Goal: Information Seeking & Learning: Learn about a topic

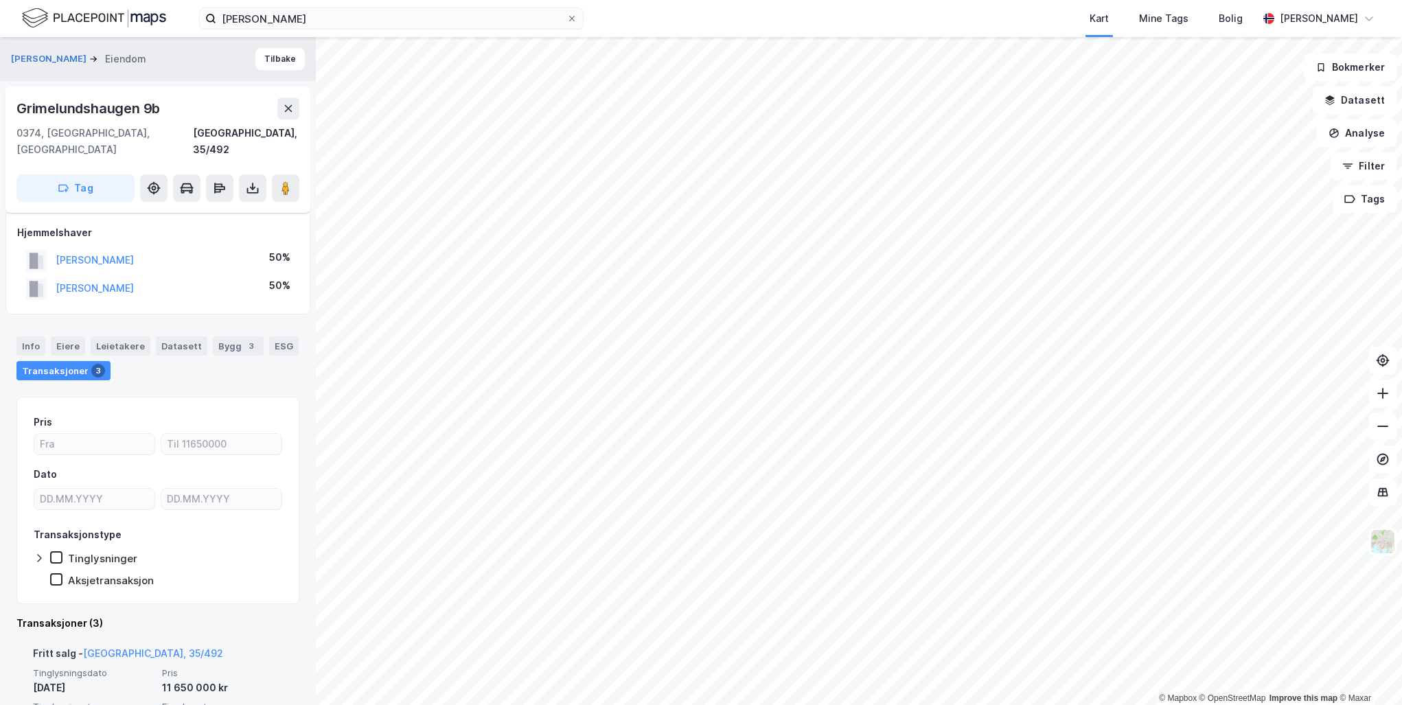
click at [253, 680] on div "11 650 000 kr" at bounding box center [222, 688] width 121 height 16
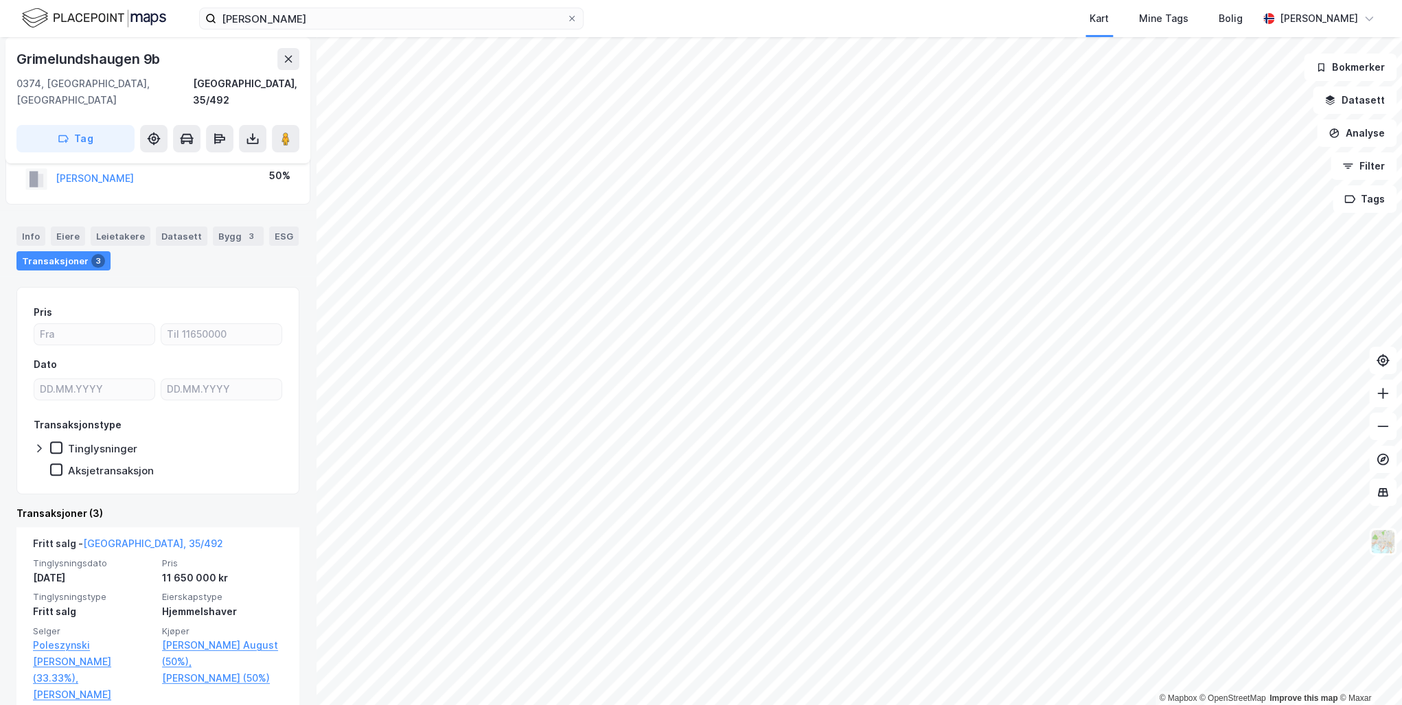
click at [255, 505] on div "Transaksjoner (3)" at bounding box center [157, 513] width 283 height 16
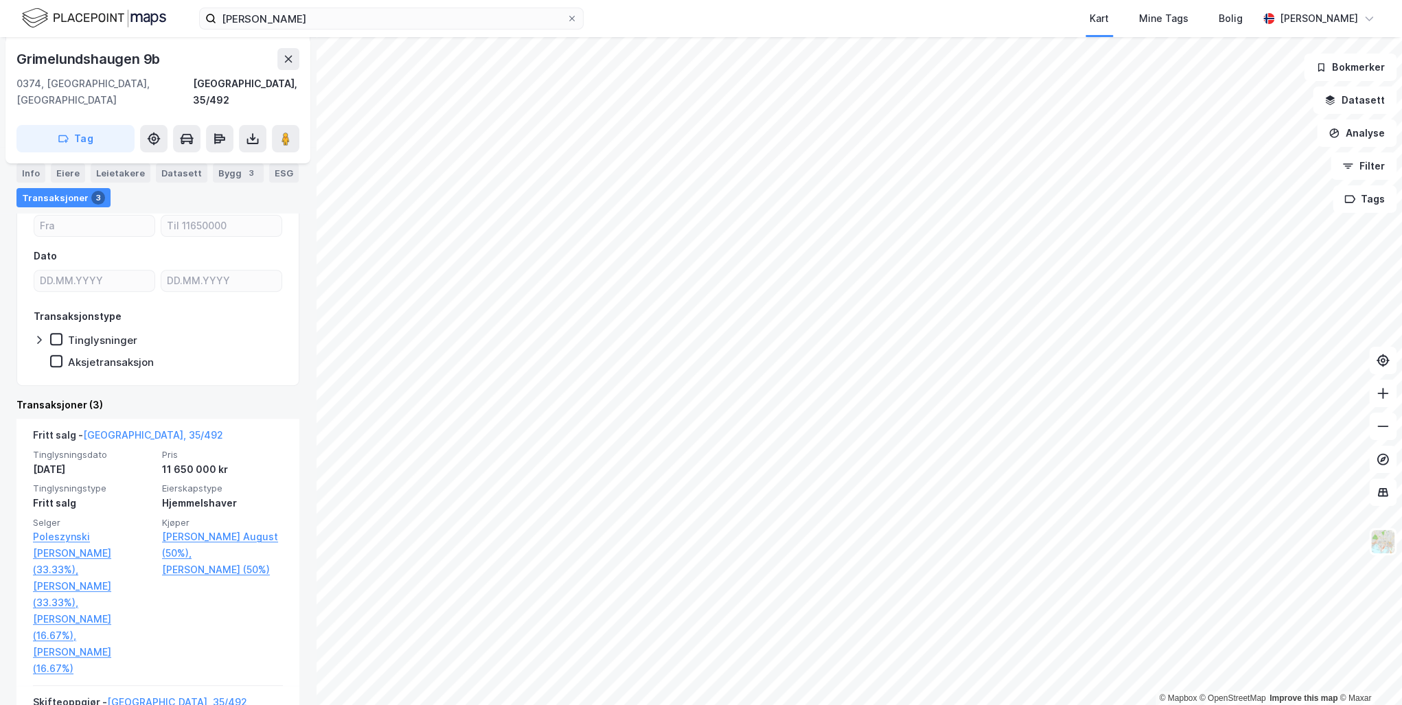
scroll to position [220, 0]
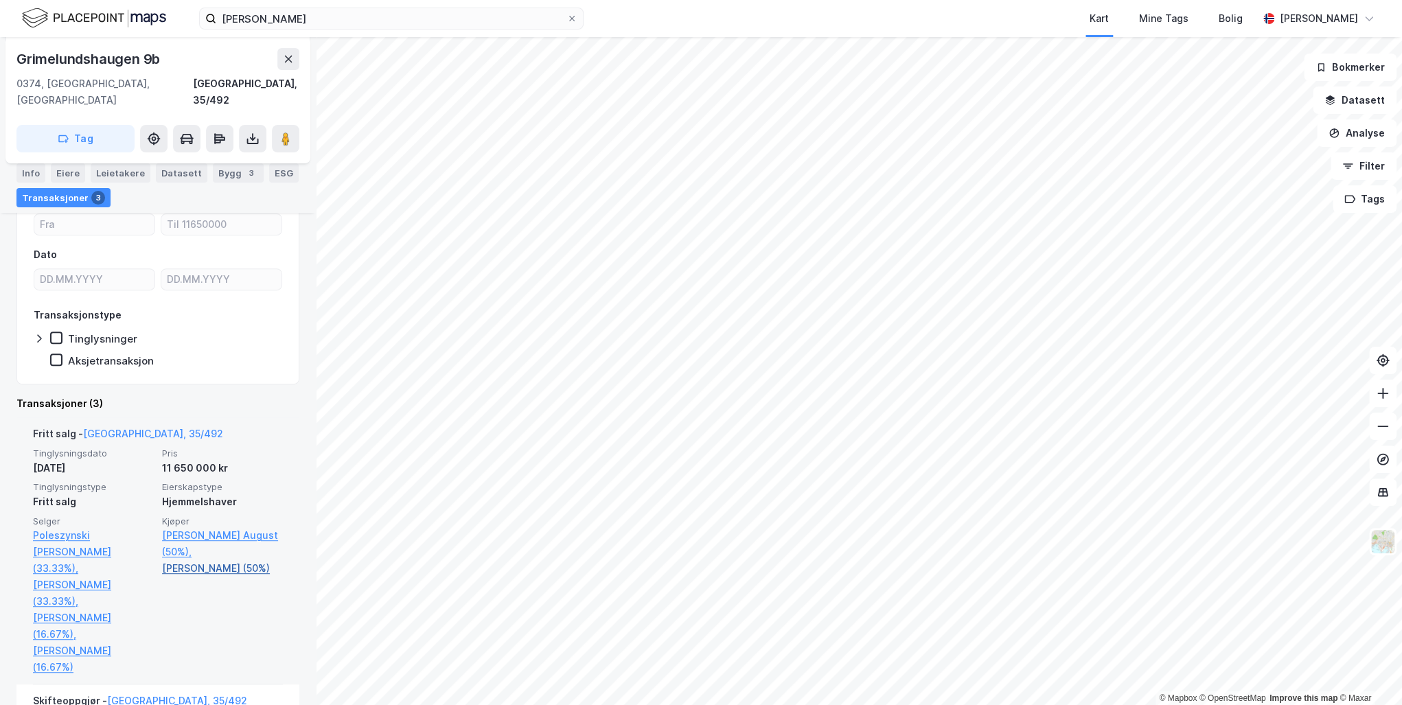
click at [178, 560] on link "[PERSON_NAME] (50%)" at bounding box center [222, 568] width 121 height 16
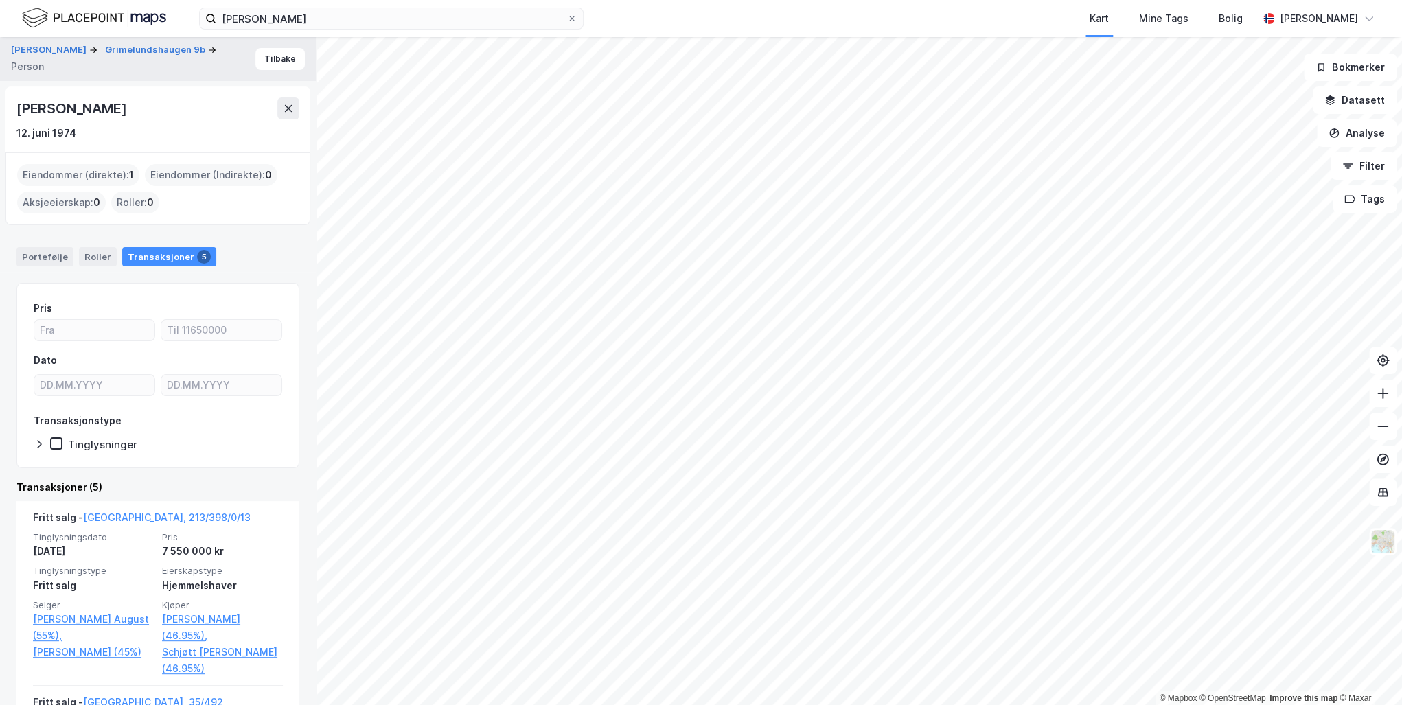
drag, startPoint x: 170, startPoint y: 109, endPoint x: 3, endPoint y: 108, distance: 166.8
click at [3, 108] on div "[PERSON_NAME] 9b Person [PERSON_NAME] [DATE] Eiendommer (direkte) : 1 Eiendomme…" at bounding box center [158, 371] width 316 height 668
drag, startPoint x: 3, startPoint y: 108, endPoint x: 99, endPoint y: 104, distance: 95.5
copy div "[PERSON_NAME]"
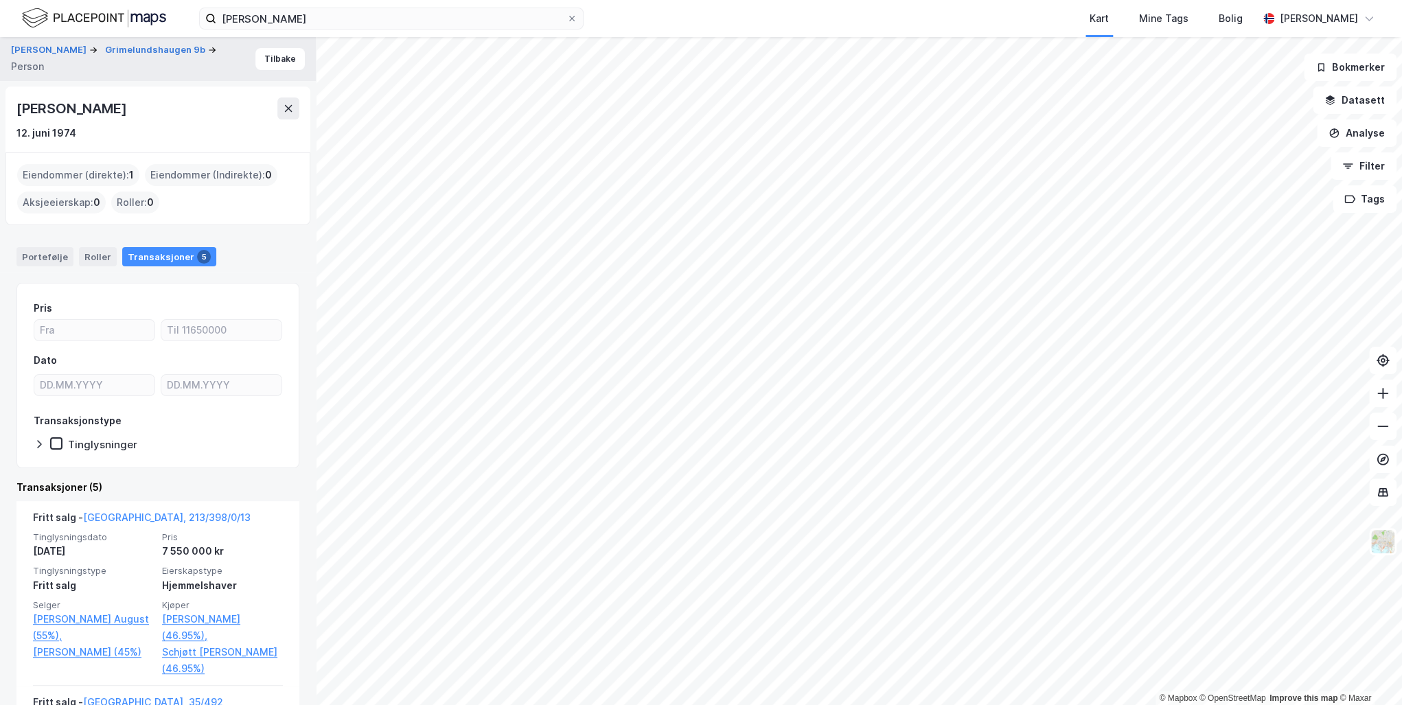
copy div "[PERSON_NAME]"
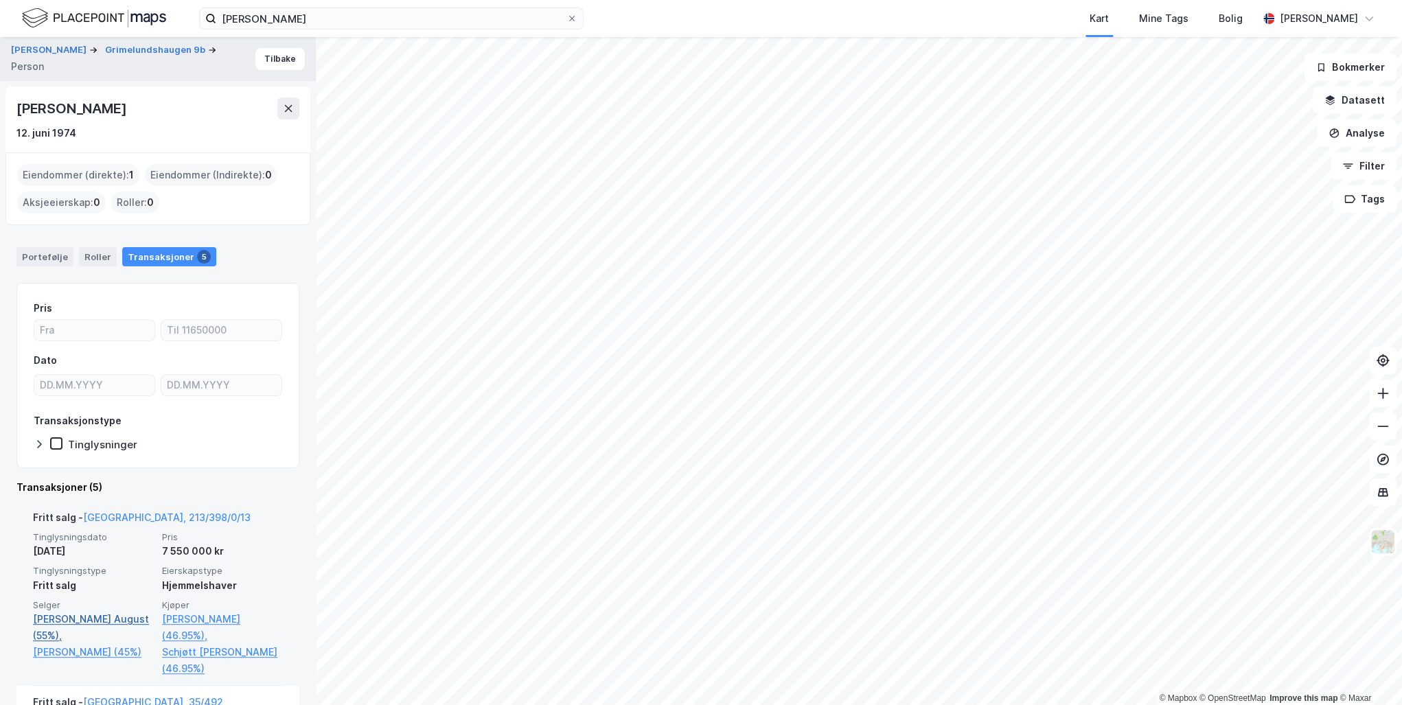
click at [51, 621] on link "[PERSON_NAME] August (55%)," at bounding box center [93, 627] width 121 height 33
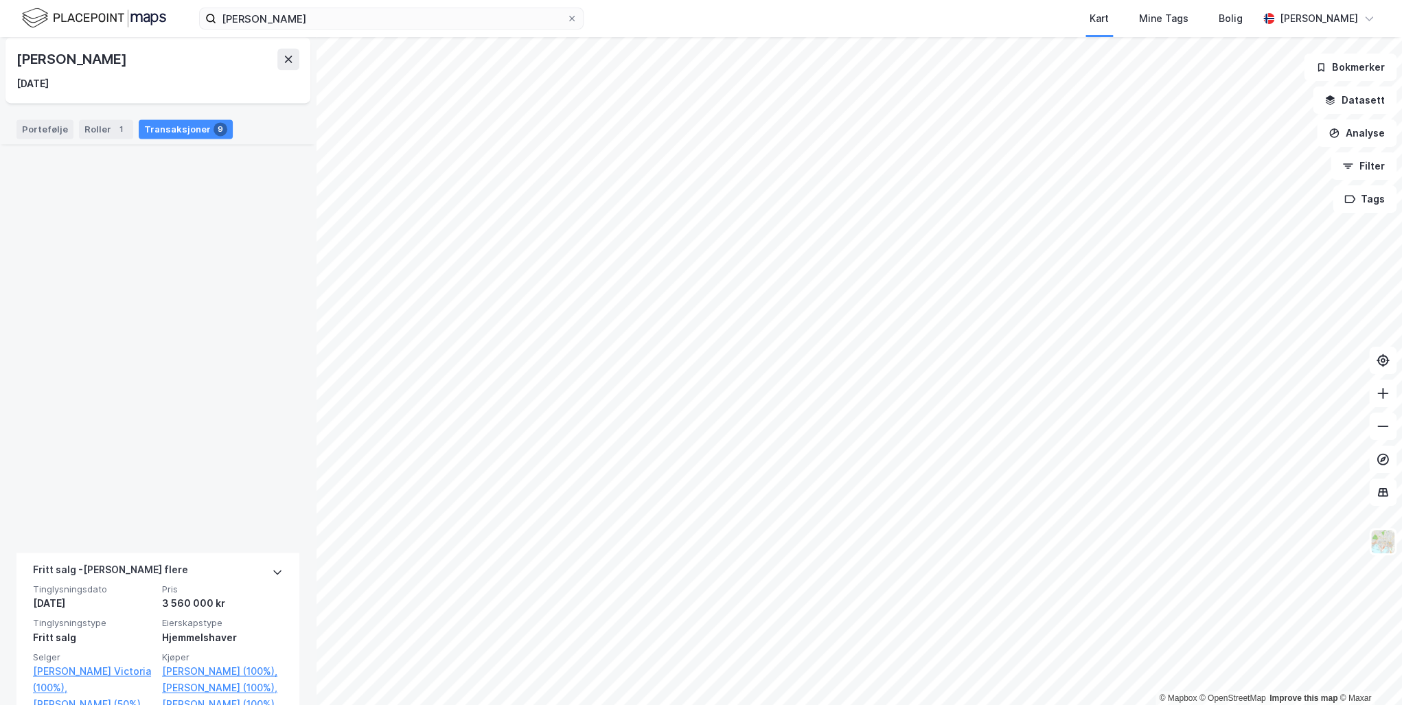
scroll to position [2052, 0]
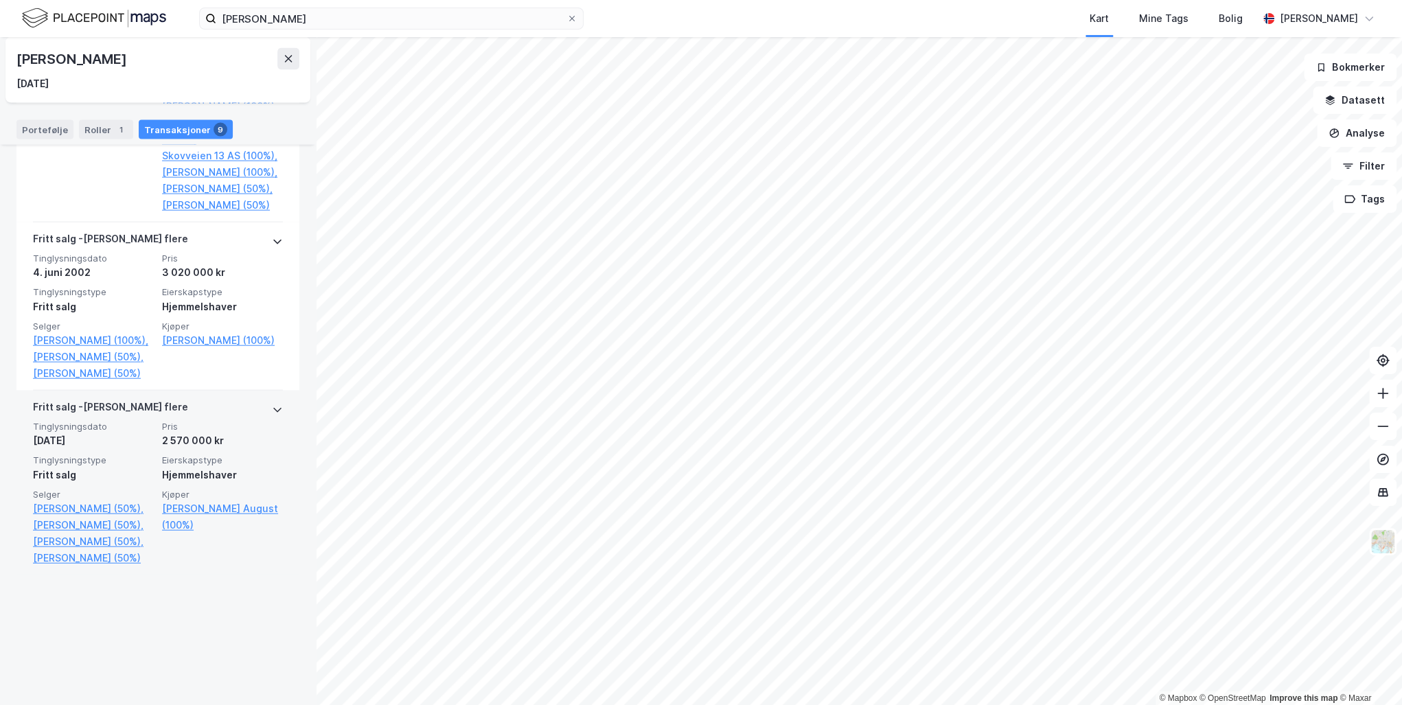
click at [274, 415] on icon at bounding box center [277, 409] width 11 height 11
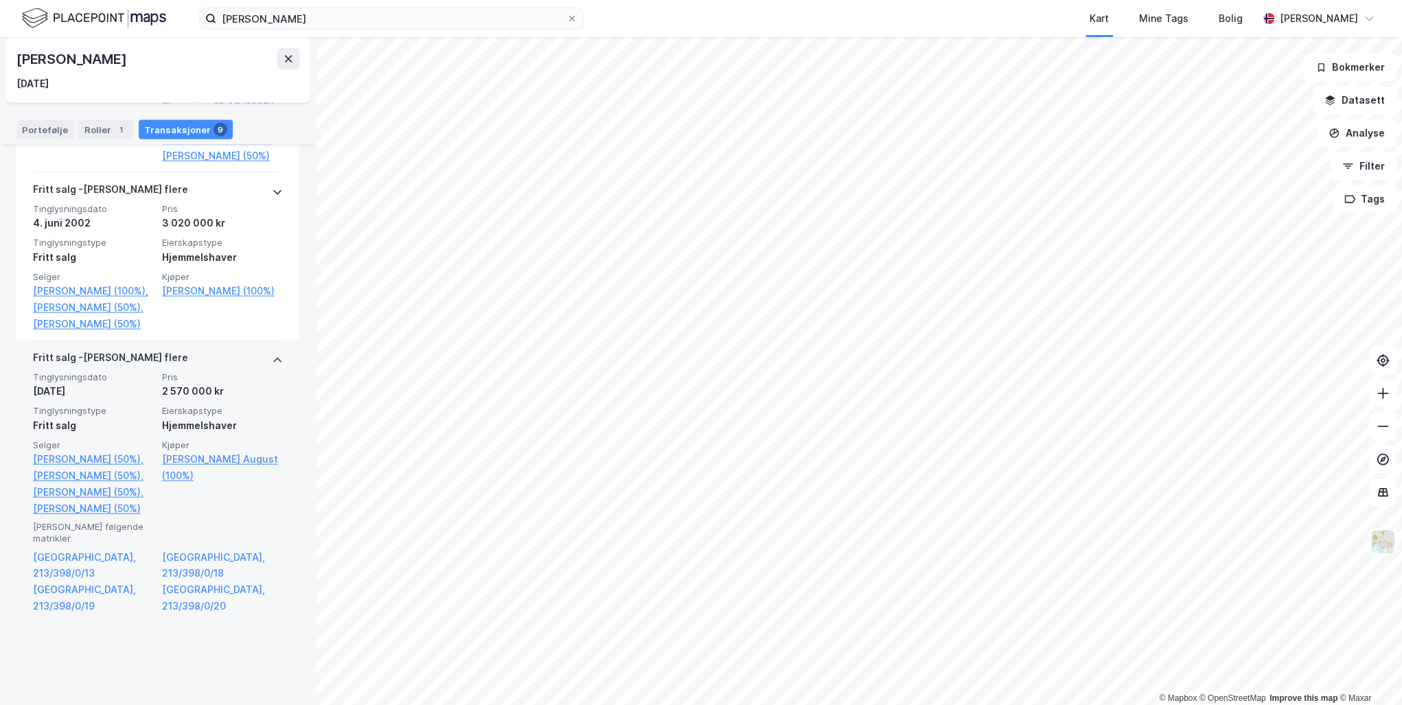
scroll to position [2105, 0]
click at [78, 579] on link "[GEOGRAPHIC_DATA], 213/398/0/13" at bounding box center [93, 562] width 121 height 33
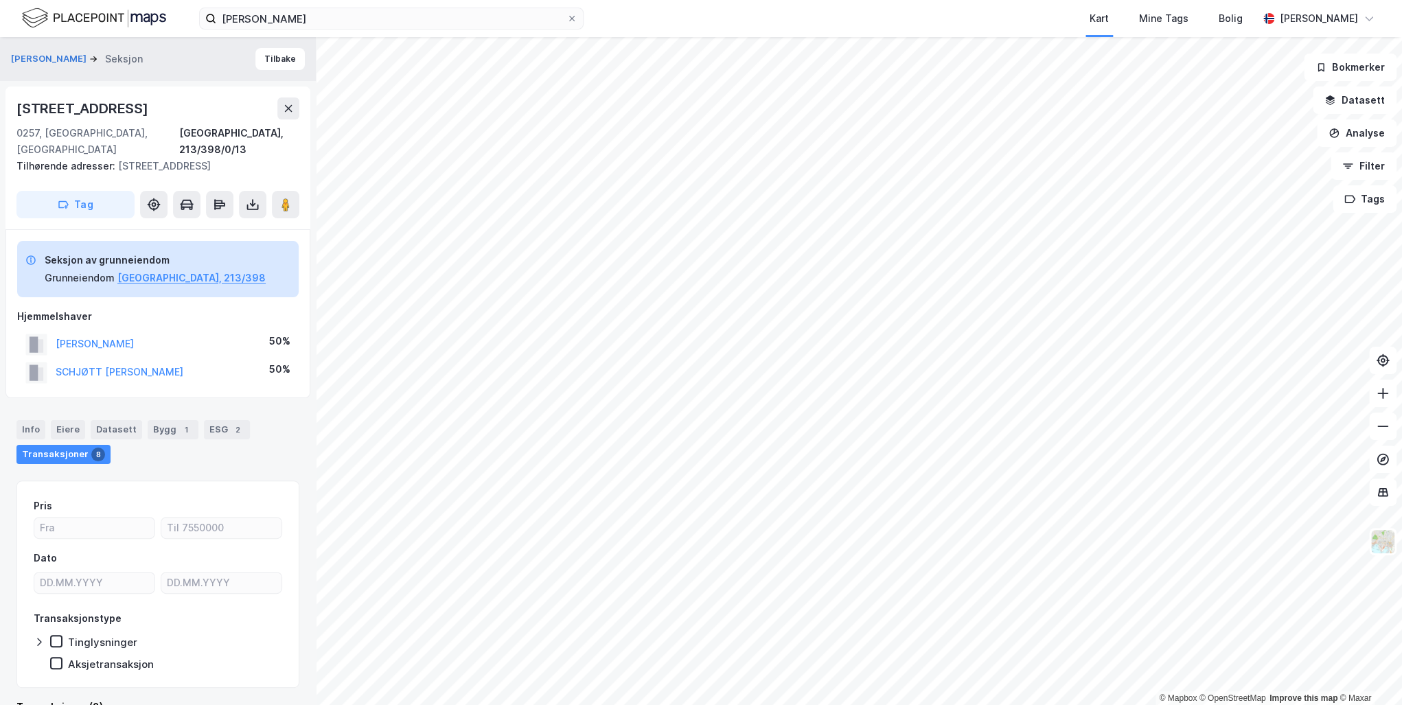
scroll to position [15, 0]
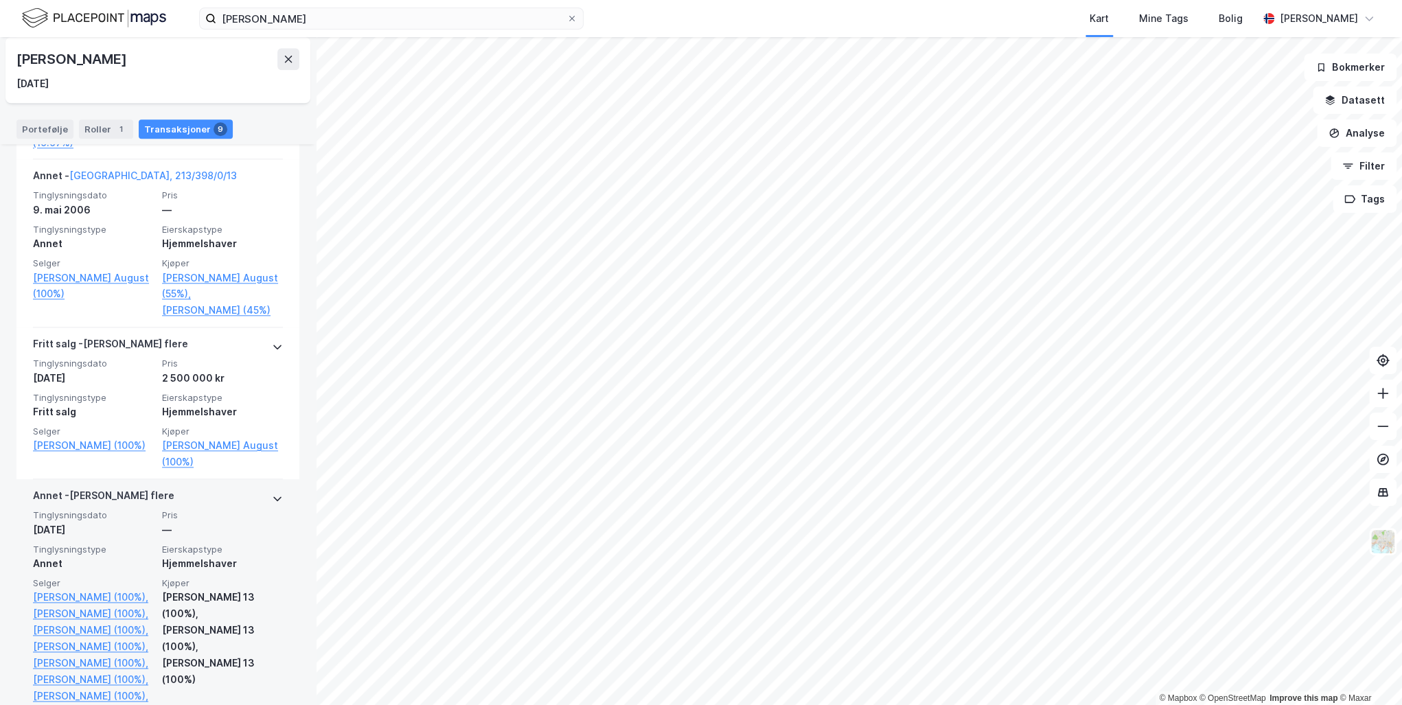
scroll to position [899, 0]
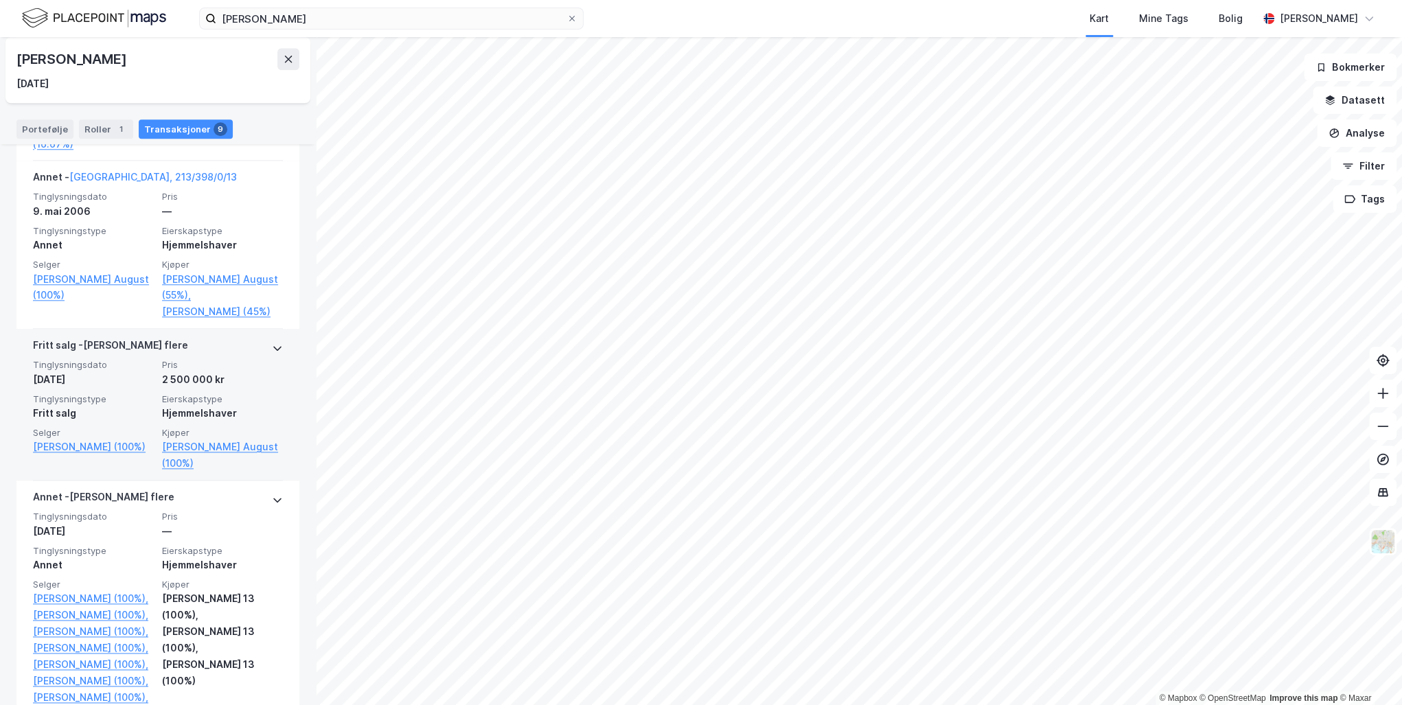
click at [273, 347] on icon at bounding box center [277, 349] width 8 height 5
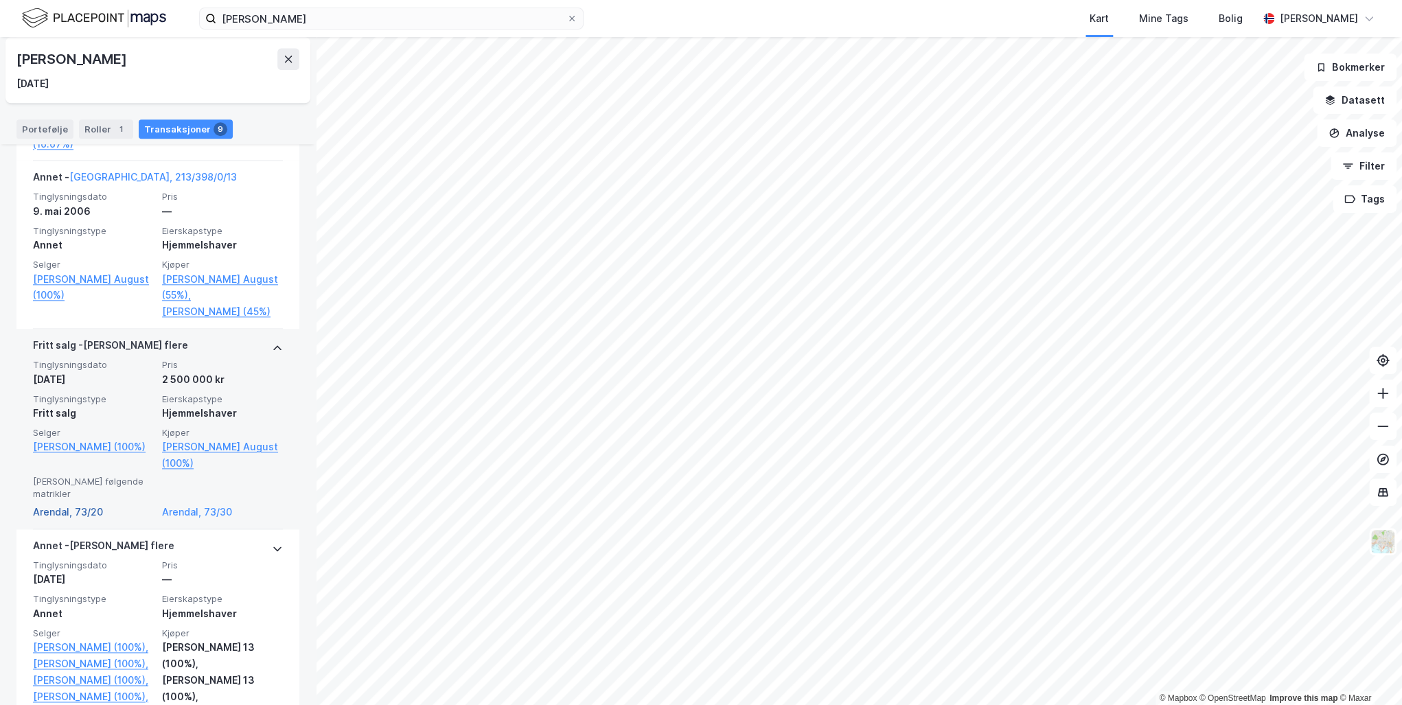
click at [73, 504] on link "Arendal, 73/20" at bounding box center [93, 512] width 121 height 16
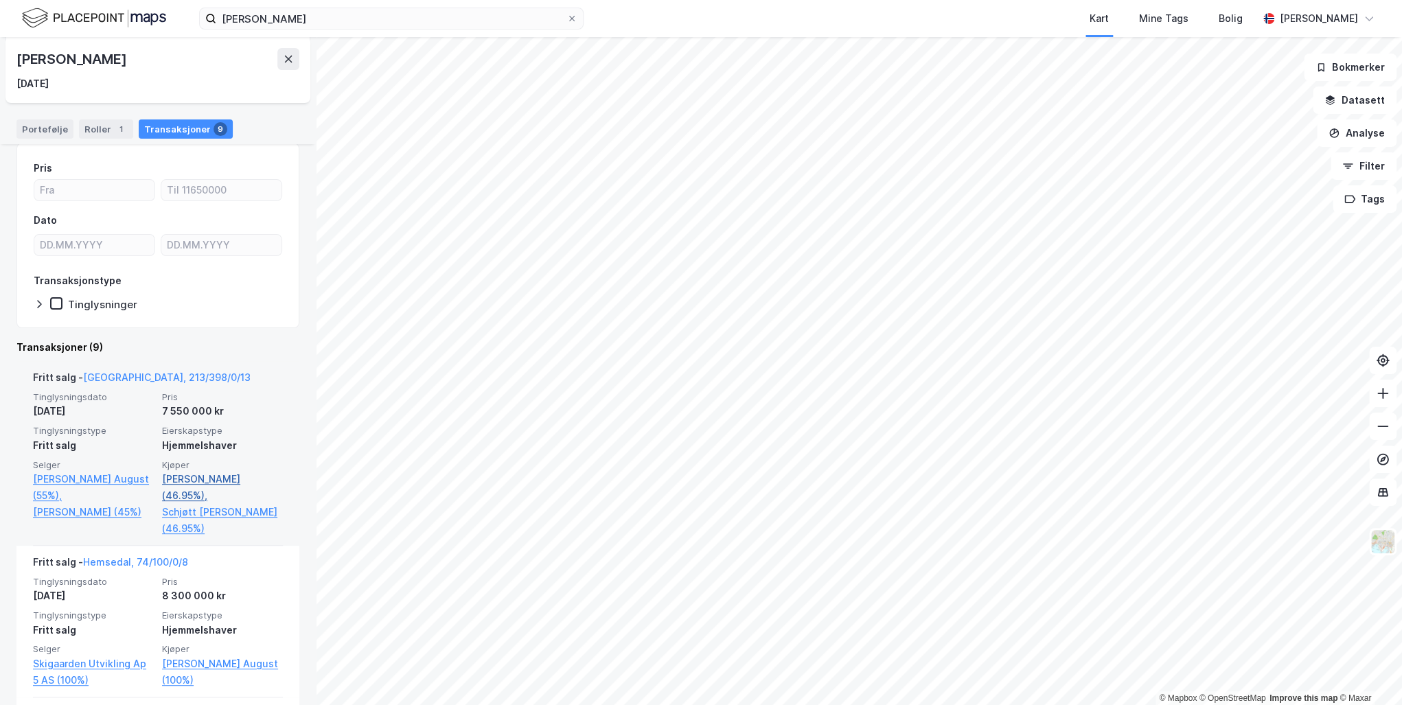
scroll to position [76, 0]
